Goal: Navigation & Orientation: Find specific page/section

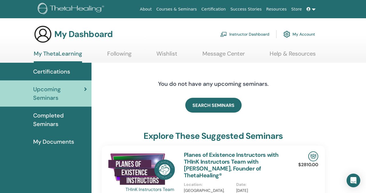
click at [65, 70] on span "Certifications" at bounding box center [51, 71] width 37 height 9
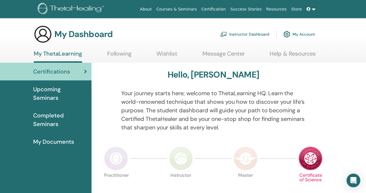
click at [45, 95] on span "Upcoming Seminars" at bounding box center [60, 93] width 54 height 17
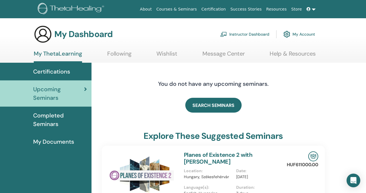
scroll to position [10, 0]
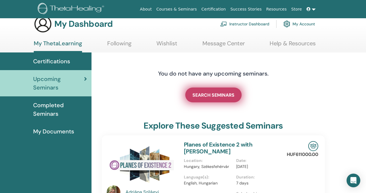
click at [199, 97] on span "SEARCH SEMINARS" at bounding box center [213, 95] width 42 height 6
